Goal: Information Seeking & Learning: Find specific fact

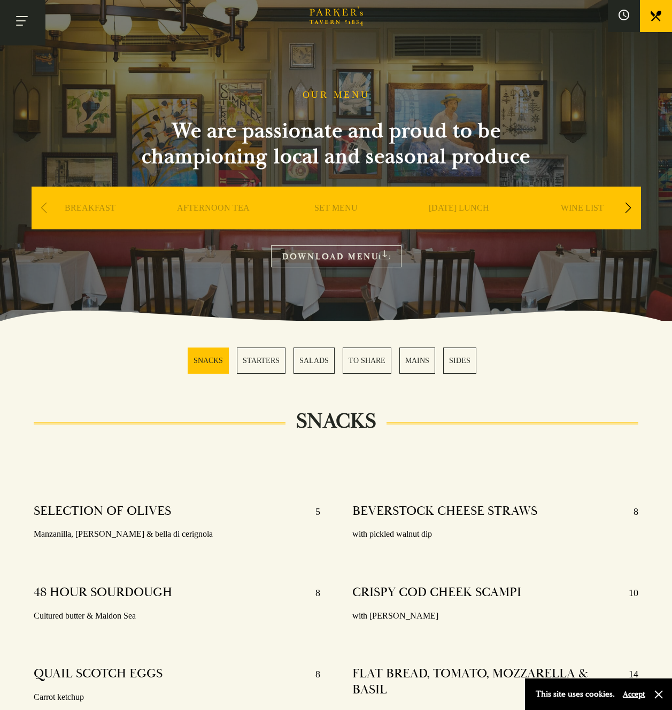
click at [23, 19] on button "Toggle navigation" at bounding box center [22, 22] width 45 height 45
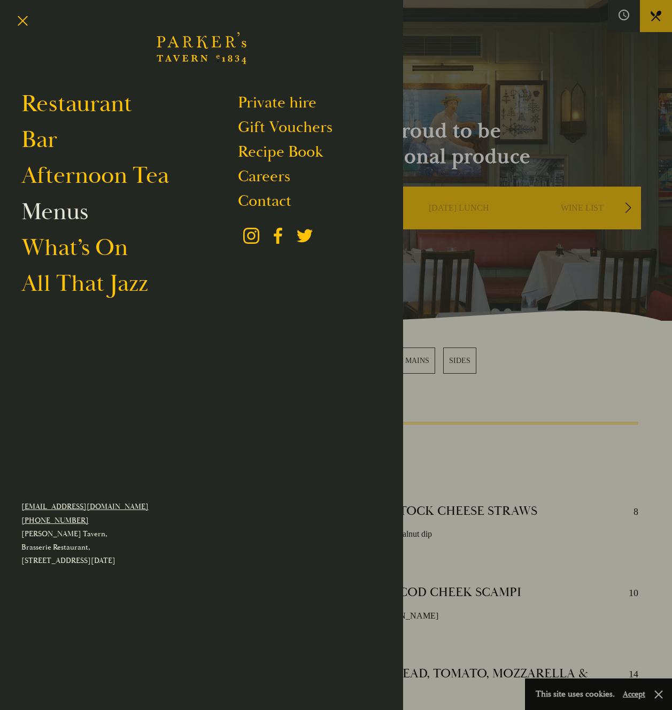
click at [59, 211] on link "Menus" at bounding box center [54, 212] width 67 height 30
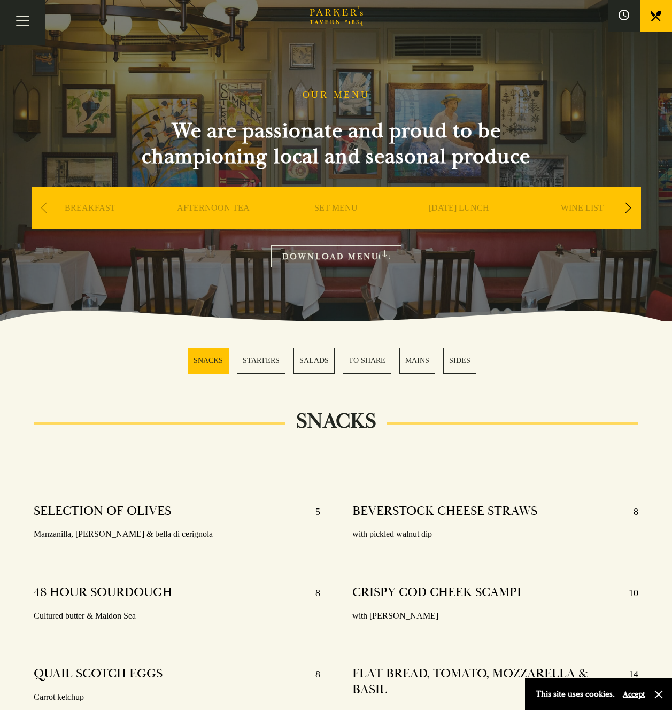
click at [585, 206] on link "WINE LIST" at bounding box center [582, 224] width 43 height 43
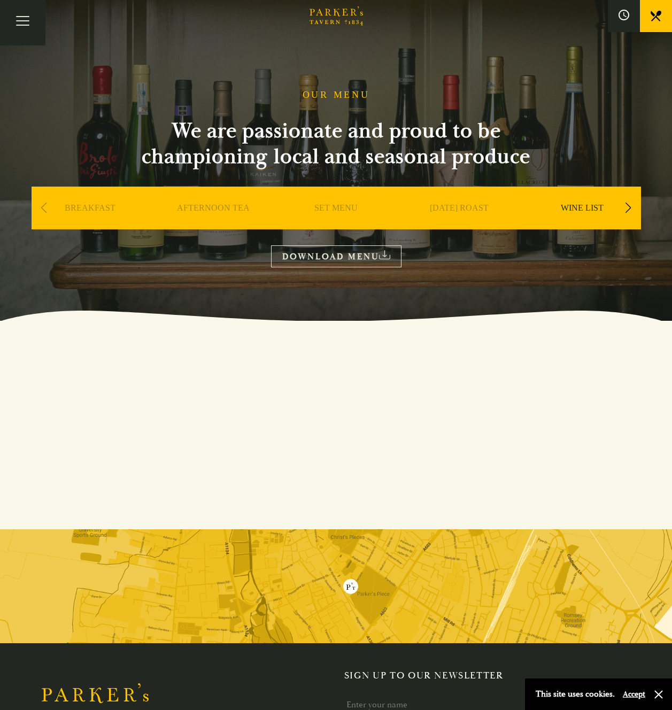
click at [329, 255] on link "DOWNLOAD MENU" at bounding box center [336, 257] width 131 height 22
click at [630, 208] on div "Next slide" at bounding box center [629, 208] width 14 height 24
click at [630, 207] on div "Next slide" at bounding box center [629, 208] width 14 height 24
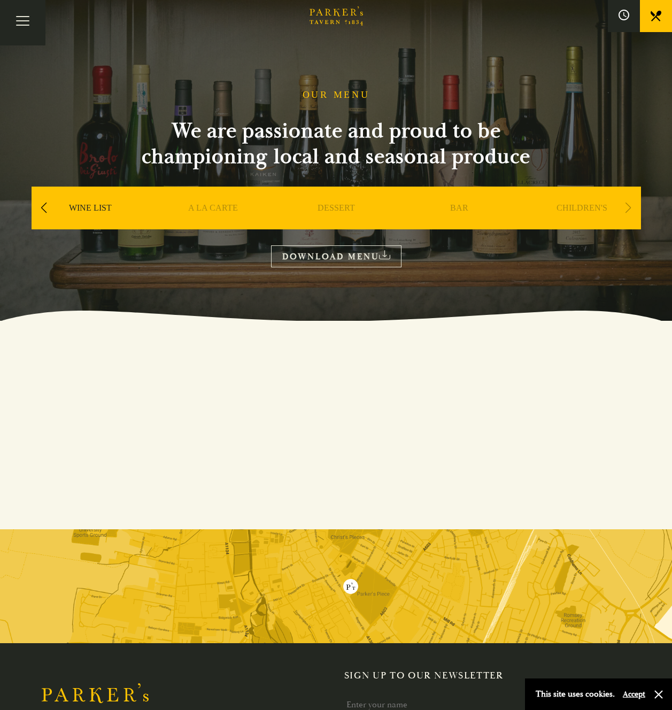
click at [466, 211] on link "BAR" at bounding box center [459, 224] width 18 height 43
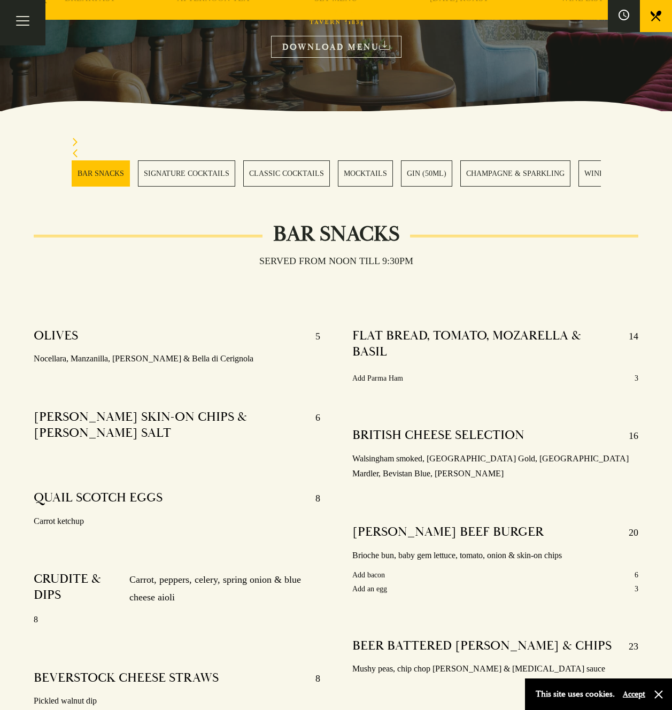
scroll to position [266, 0]
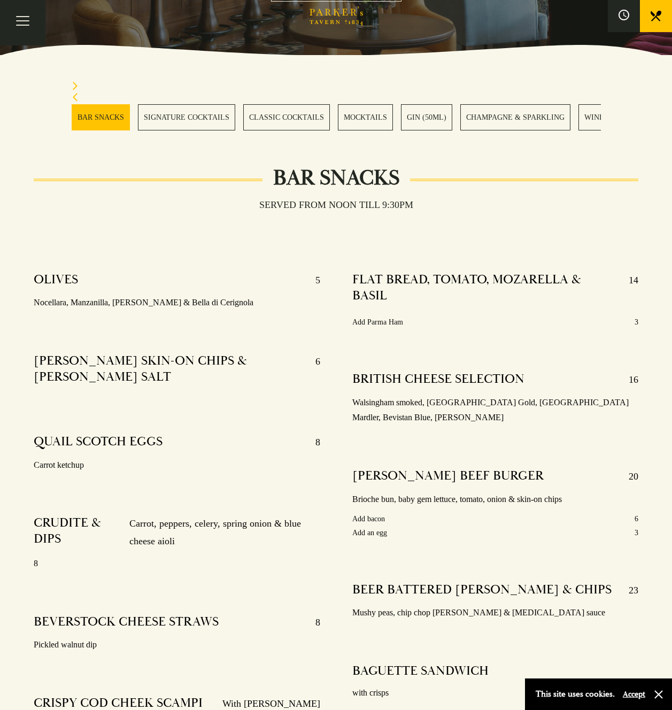
click at [588, 121] on link "WINES" at bounding box center [597, 117] width 36 height 26
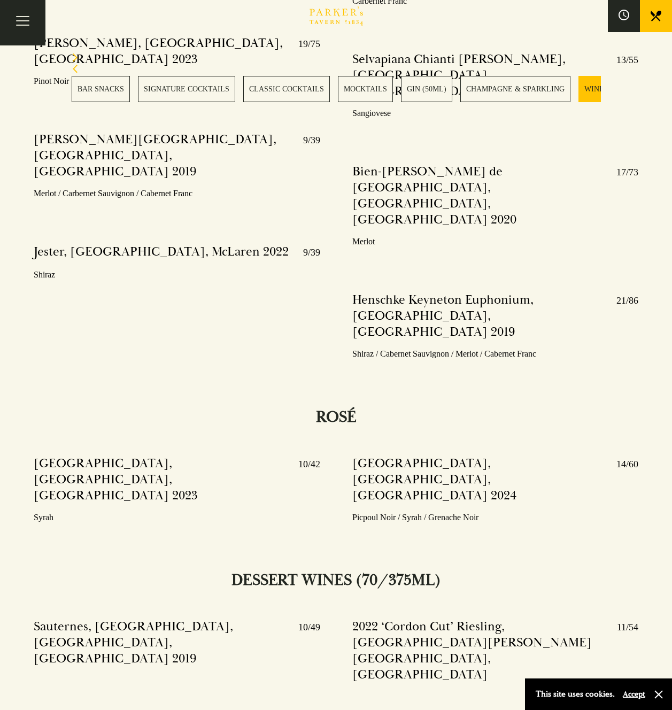
scroll to position [3962, 0]
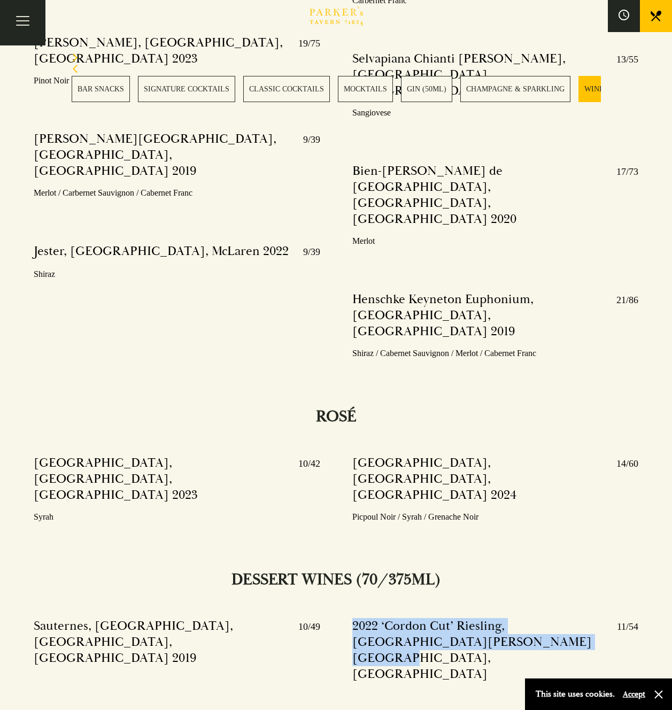
drag, startPoint x: 354, startPoint y: 240, endPoint x: 470, endPoint y: 254, distance: 117.4
click at [470, 618] on h4 "2022 ‘Cordon Cut’ Riesling, [GEOGRAPHIC_DATA][PERSON_NAME][GEOGRAPHIC_DATA], [G…" at bounding box center [480, 650] width 255 height 64
copy h4 "2022 ‘Cordon Cut’ Riesling, [GEOGRAPHIC_DATA][PERSON_NAME][GEOGRAPHIC_DATA], [G…"
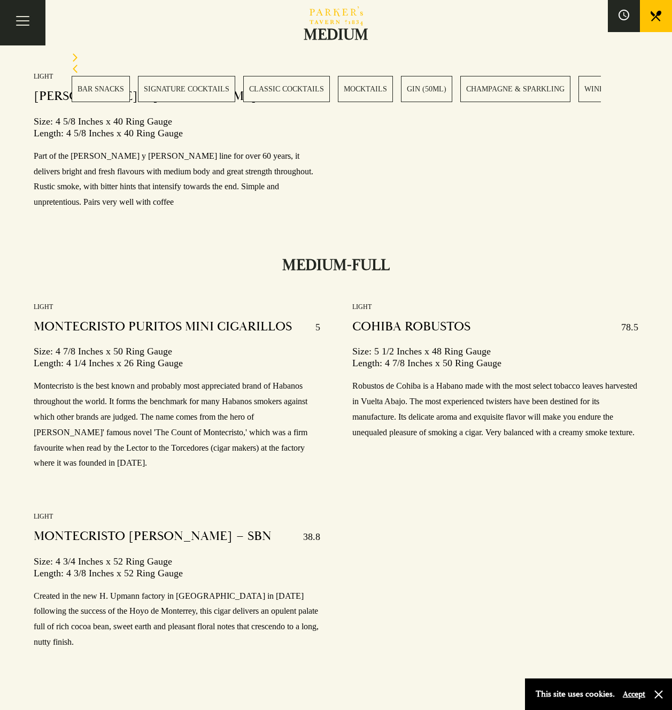
scroll to position [14576, 0]
